Goal: Transaction & Acquisition: Purchase product/service

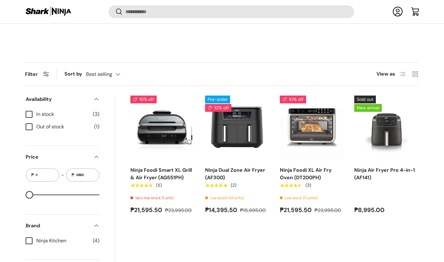
scroll to position [172, 0]
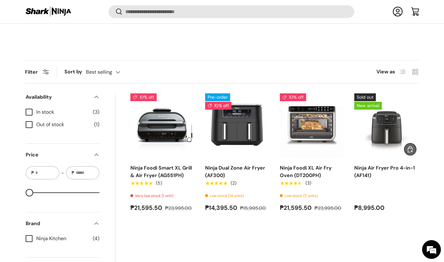
click at [369, 169] on link "Ninja Air Fryer Pro 4-in-1 (AF141)" at bounding box center [384, 172] width 61 height 14
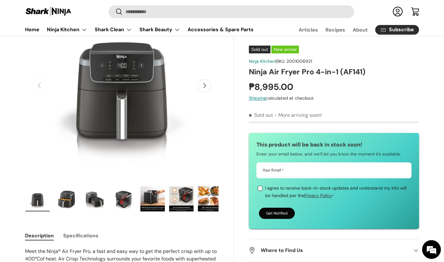
scroll to position [74, 0]
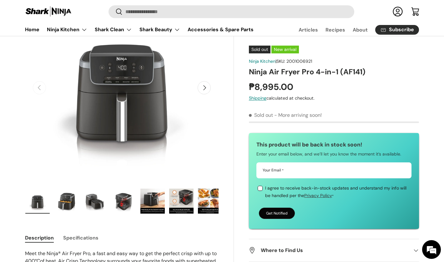
click at [74, 205] on img "Gallery Viewer" at bounding box center [66, 201] width 24 height 25
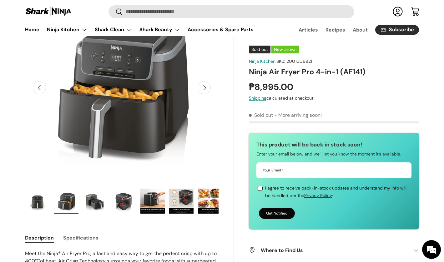
click at [83, 195] on img "Gallery Viewer" at bounding box center [95, 201] width 24 height 25
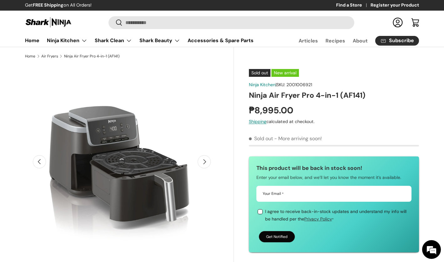
scroll to position [0, 0]
click at [206, 165] on button "Next" at bounding box center [204, 161] width 13 height 13
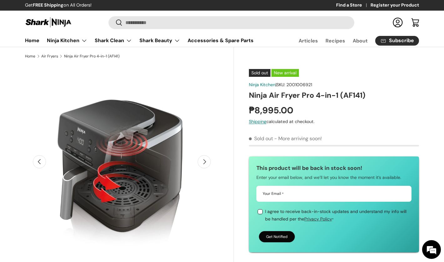
click at [206, 165] on button "Next" at bounding box center [204, 161] width 13 height 13
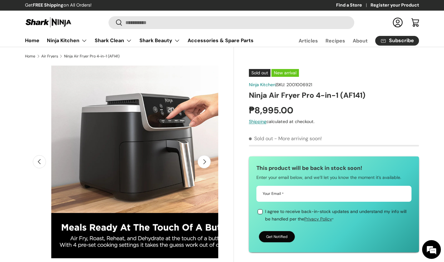
scroll to position [0, 786]
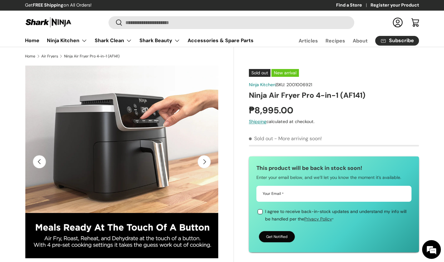
click at [206, 165] on button "Next" at bounding box center [204, 161] width 13 height 13
